Goal: Information Seeking & Learning: Learn about a topic

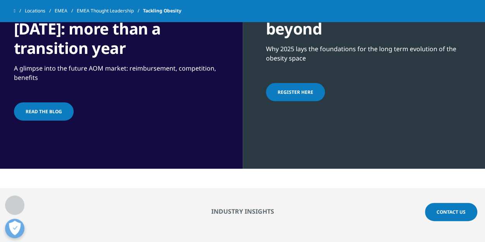
scroll to position [604, 0]
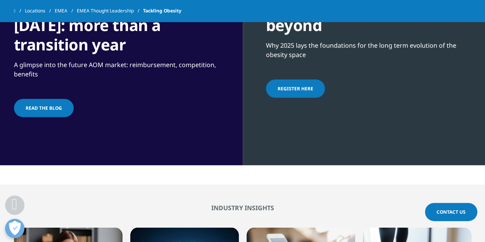
click at [64, 103] on link "Read the blog" at bounding box center [44, 108] width 60 height 18
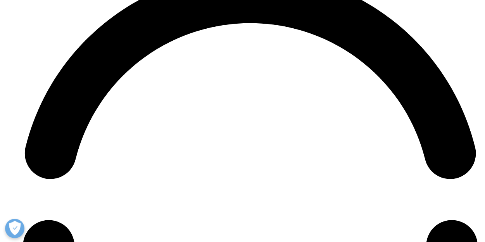
scroll to position [3111, 0]
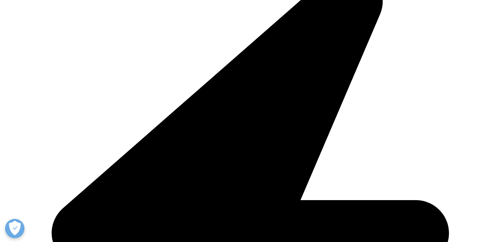
scroll to position [1638, 0]
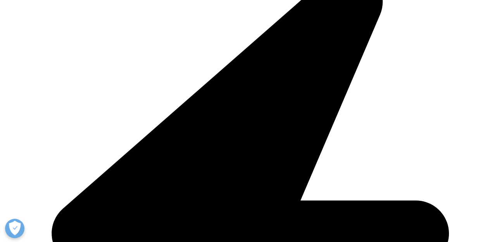
drag, startPoint x: 205, startPoint y: 53, endPoint x: 206, endPoint y: 61, distance: 8.2
drag, startPoint x: 184, startPoint y: 56, endPoint x: 184, endPoint y: 69, distance: 13.2
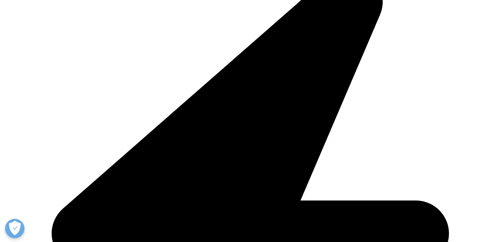
drag, startPoint x: 184, startPoint y: 72, endPoint x: 186, endPoint y: 89, distance: 17.1
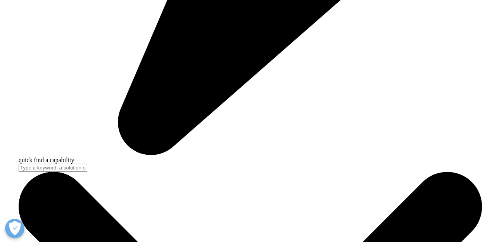
scroll to position [1981, 0]
